Goal: Task Accomplishment & Management: Manage account settings

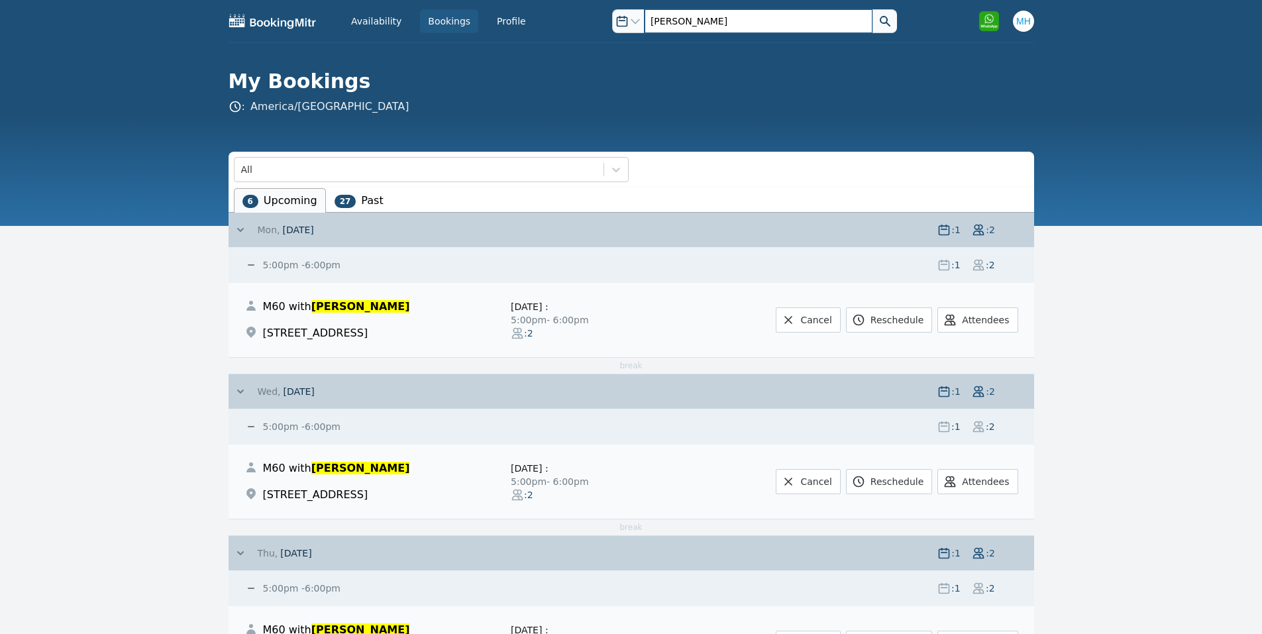
drag, startPoint x: 779, startPoint y: 11, endPoint x: 468, endPoint y: 23, distance: 311.6
click at [472, 23] on div "Availability Bookings Profile Open options alvin Open user menu Open options al…" at bounding box center [632, 21] width 806 height 42
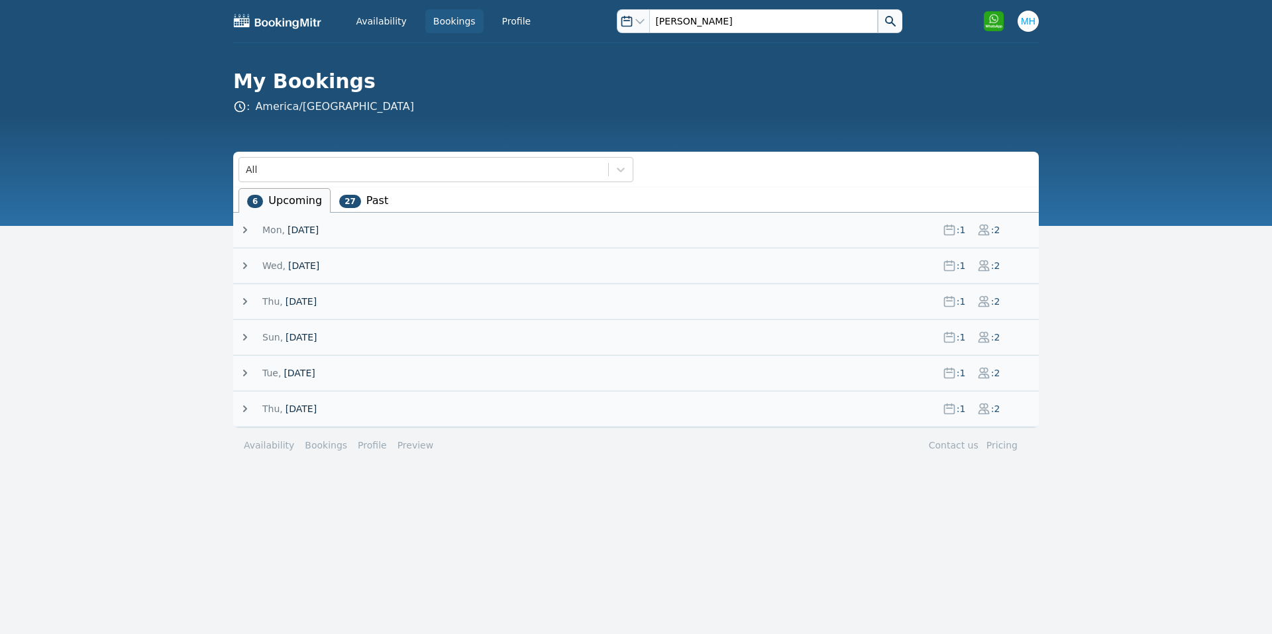
click at [413, 21] on div "Availability Bookings Profile" at bounding box center [444, 21] width 191 height 24
drag, startPoint x: 671, startPoint y: 19, endPoint x: 637, endPoint y: 11, distance: 34.7
click at [637, 11] on div "Open options [PERSON_NAME]" at bounding box center [759, 21] width 285 height 24
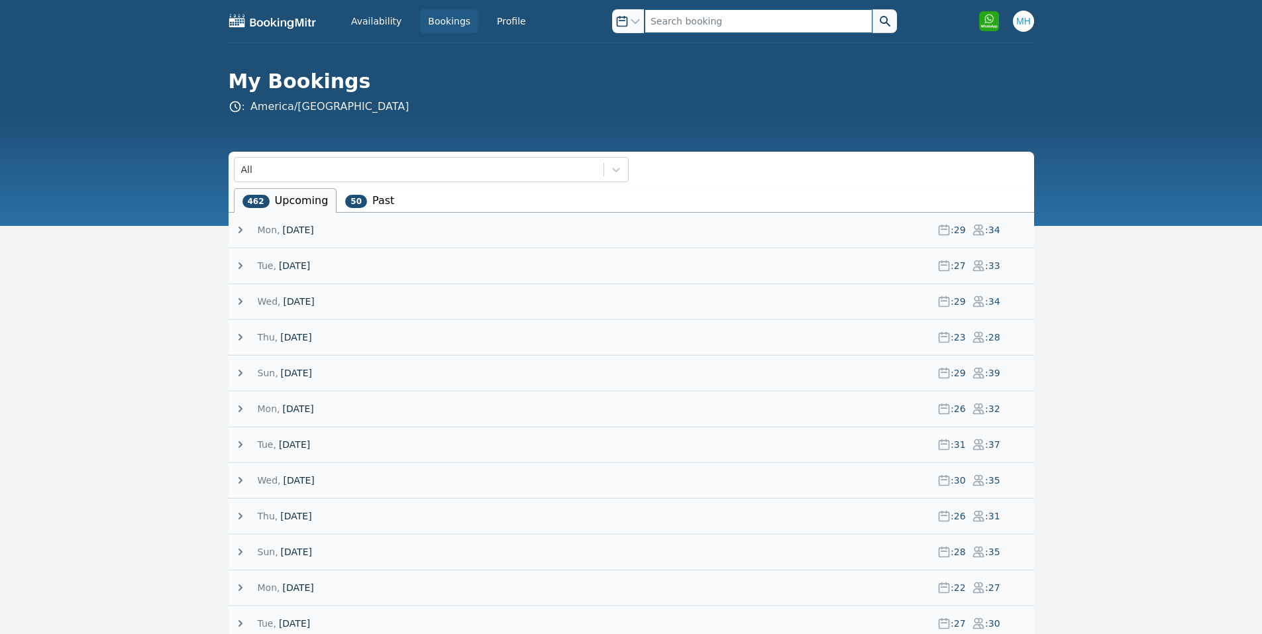
click at [873, 9] on button at bounding box center [885, 21] width 25 height 24
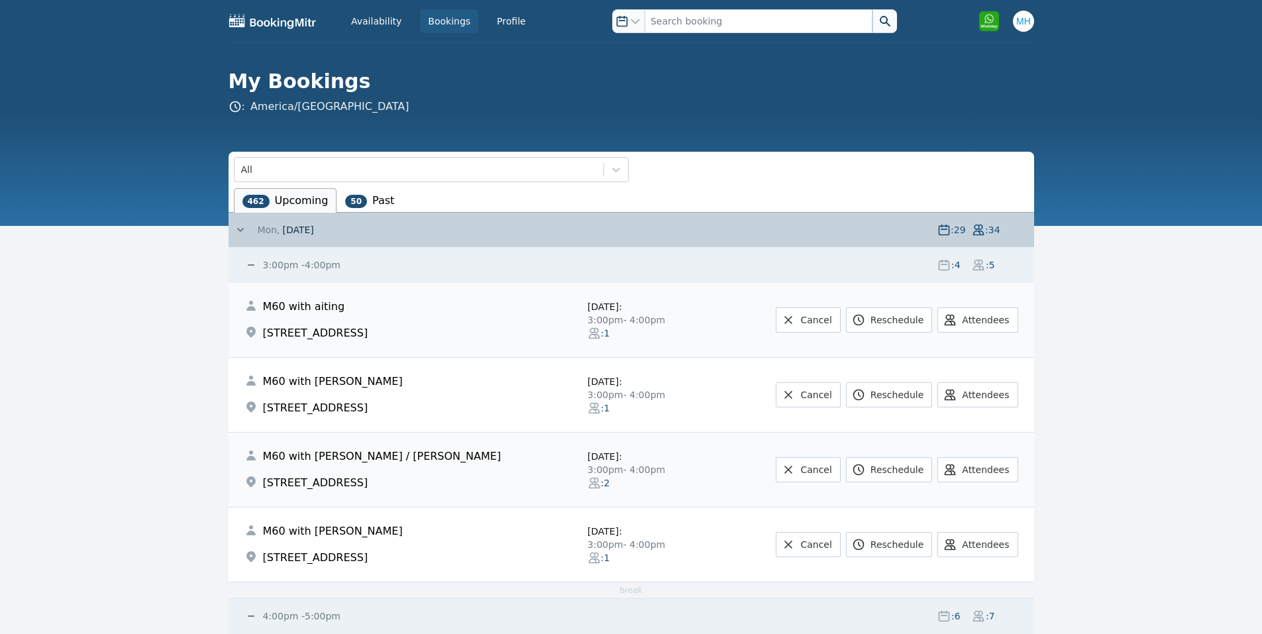
click at [270, 265] on small "3:00pm - 4:00pm" at bounding box center [300, 265] width 80 height 11
